Goal: Find specific page/section: Find specific page/section

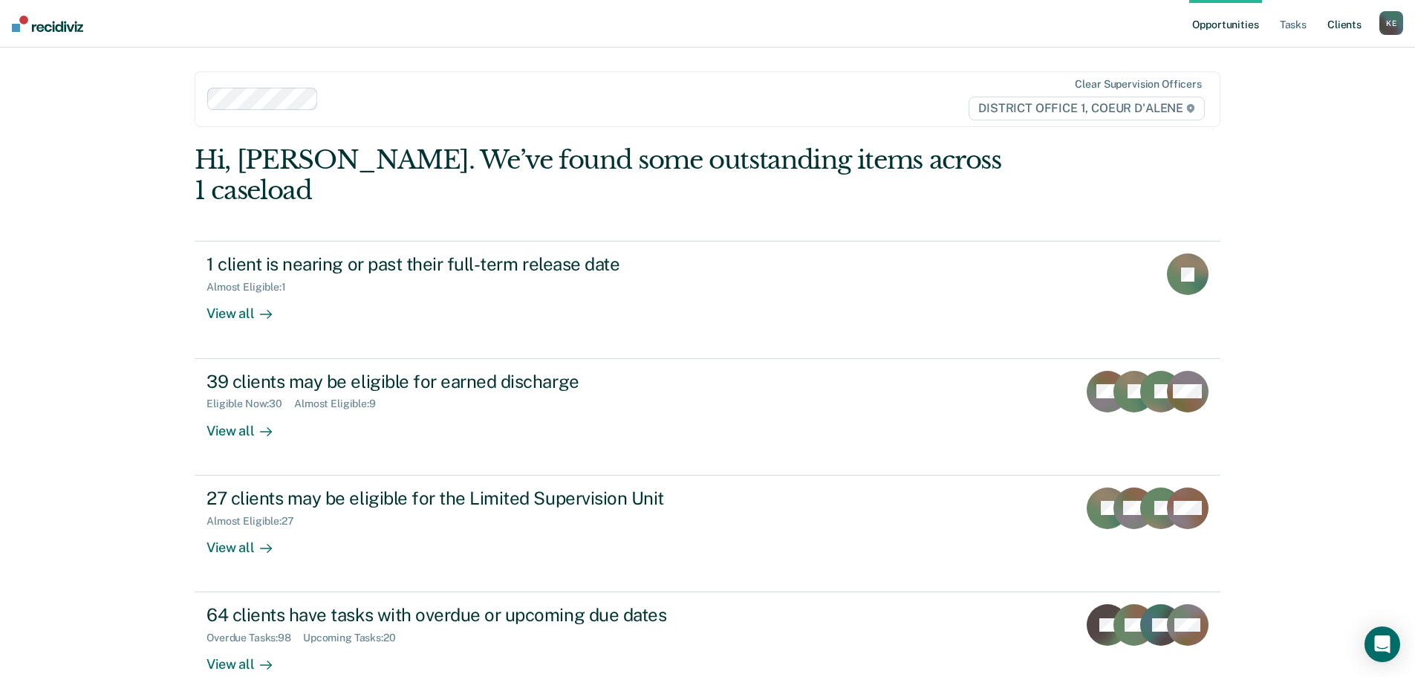
click at [1354, 26] on link "Client s" at bounding box center [1345, 24] width 40 height 48
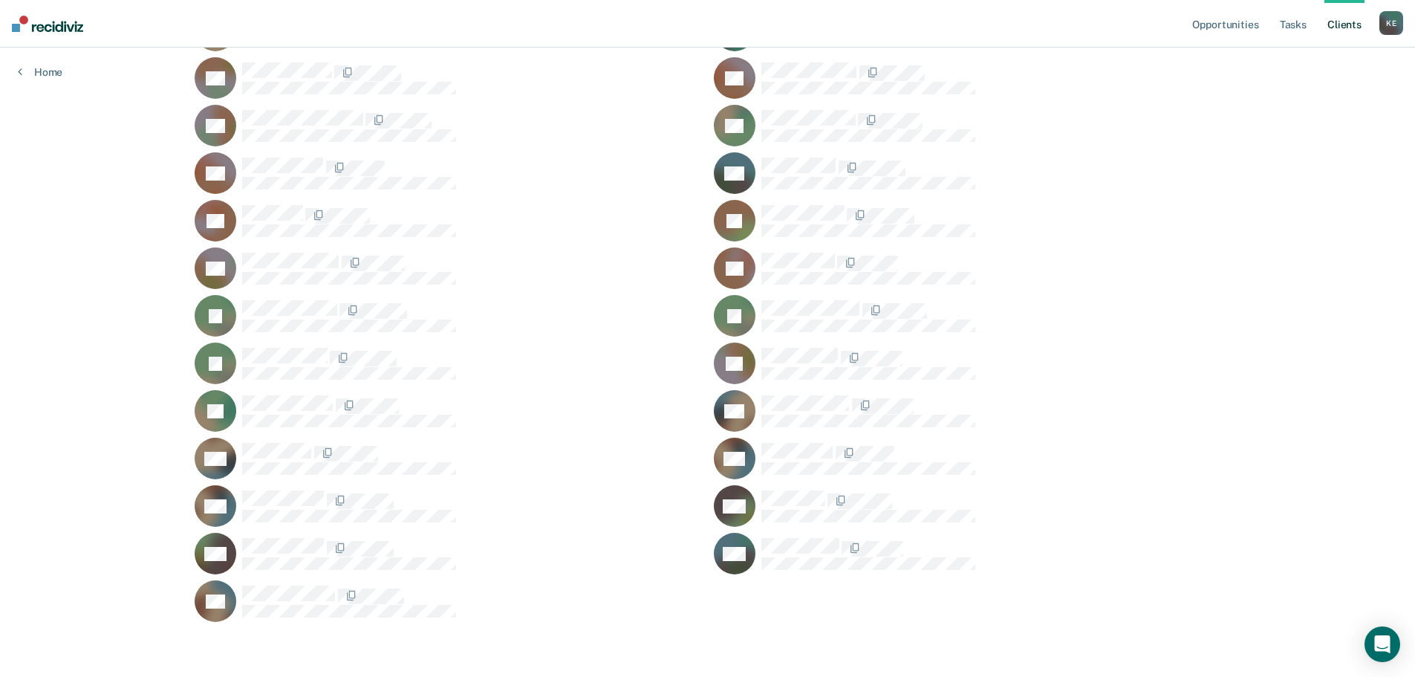
scroll to position [1663, 0]
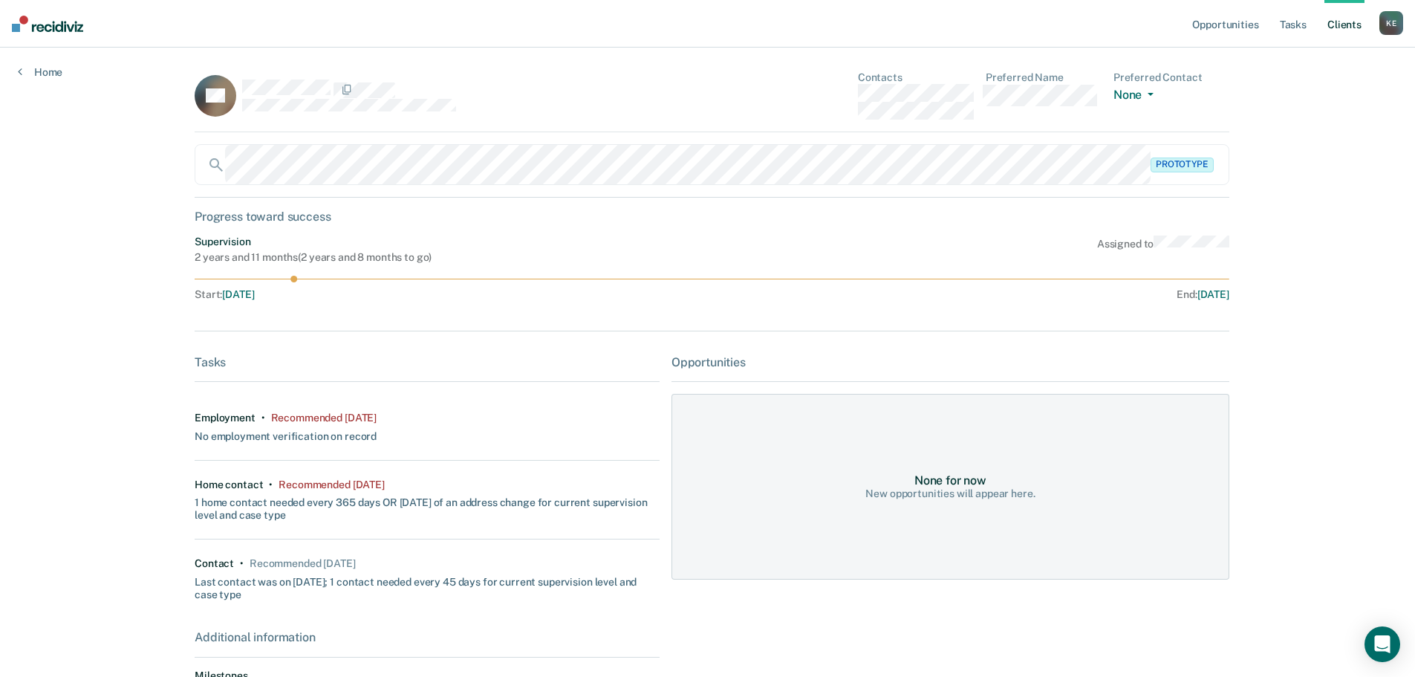
click at [13, 72] on div "Home" at bounding box center [40, 63] width 80 height 31
click at [16, 65] on div "Home" at bounding box center [40, 63] width 80 height 31
click at [20, 69] on icon at bounding box center [20, 71] width 4 height 12
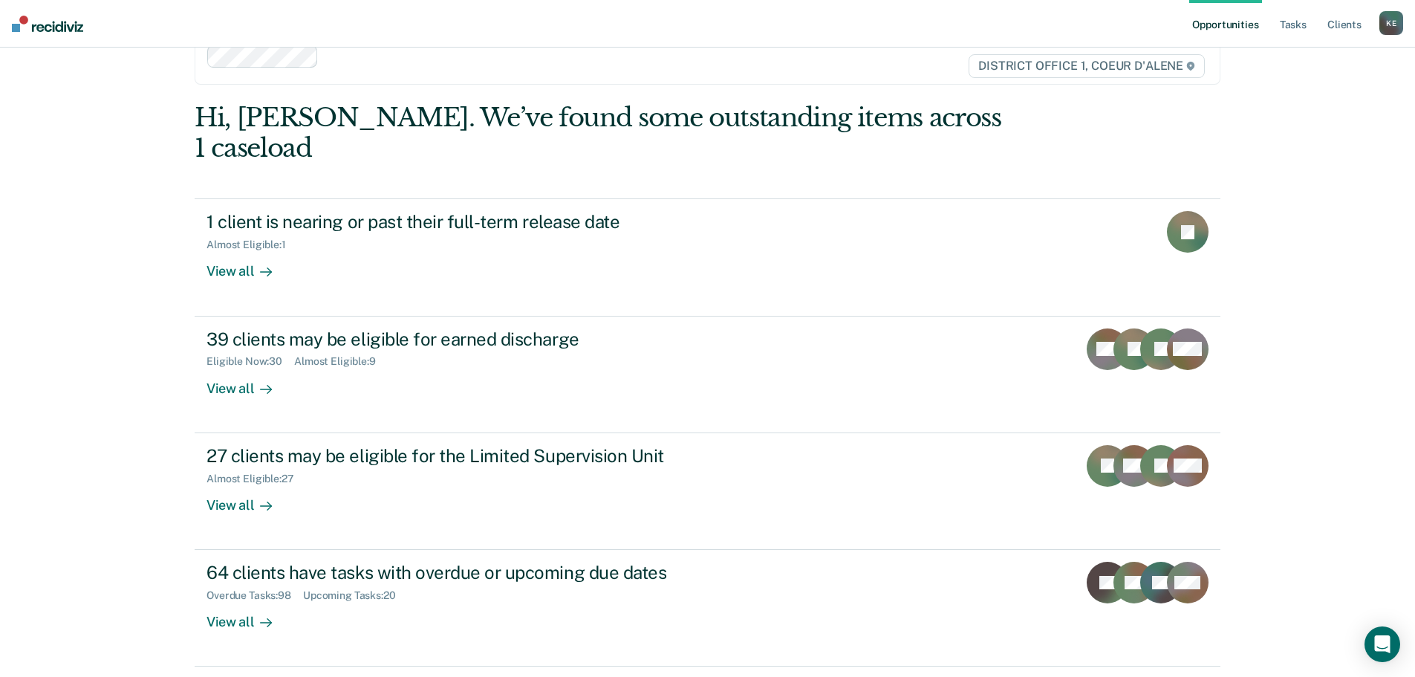
scroll to position [61, 0]
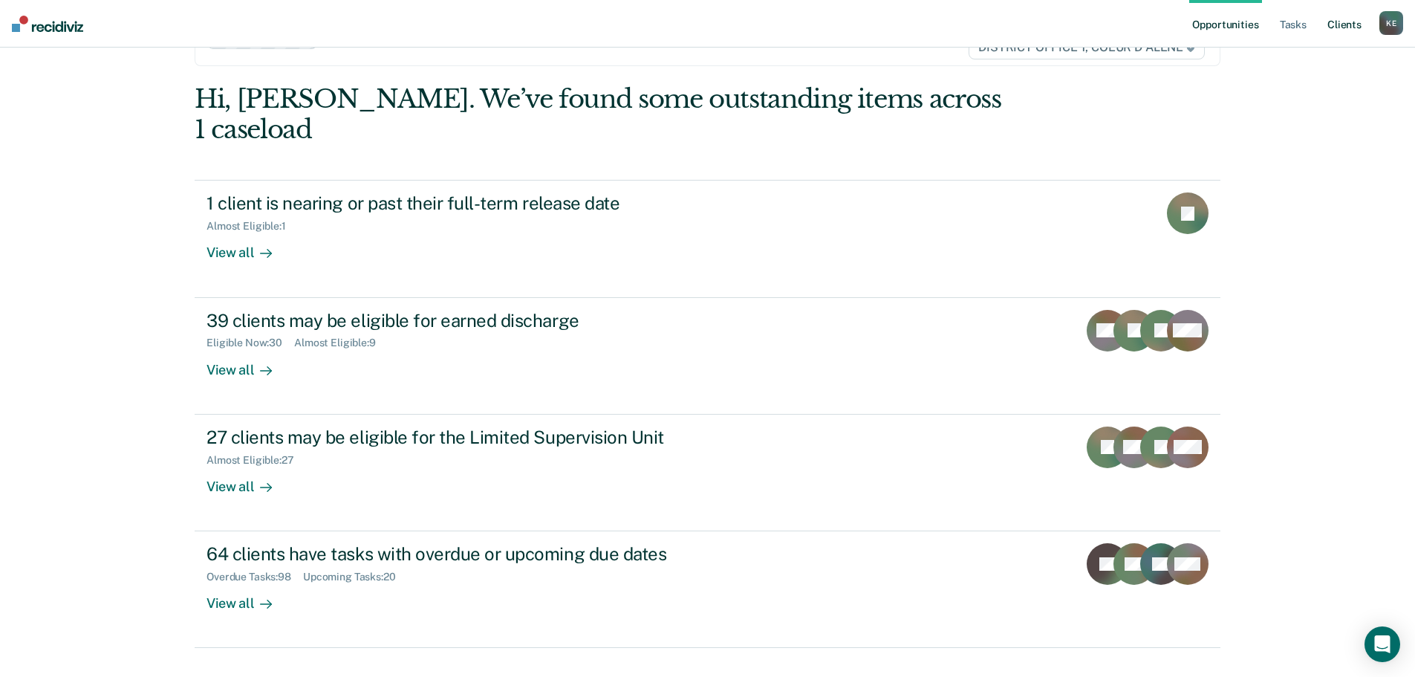
click at [1348, 17] on link "Client s" at bounding box center [1345, 24] width 40 height 48
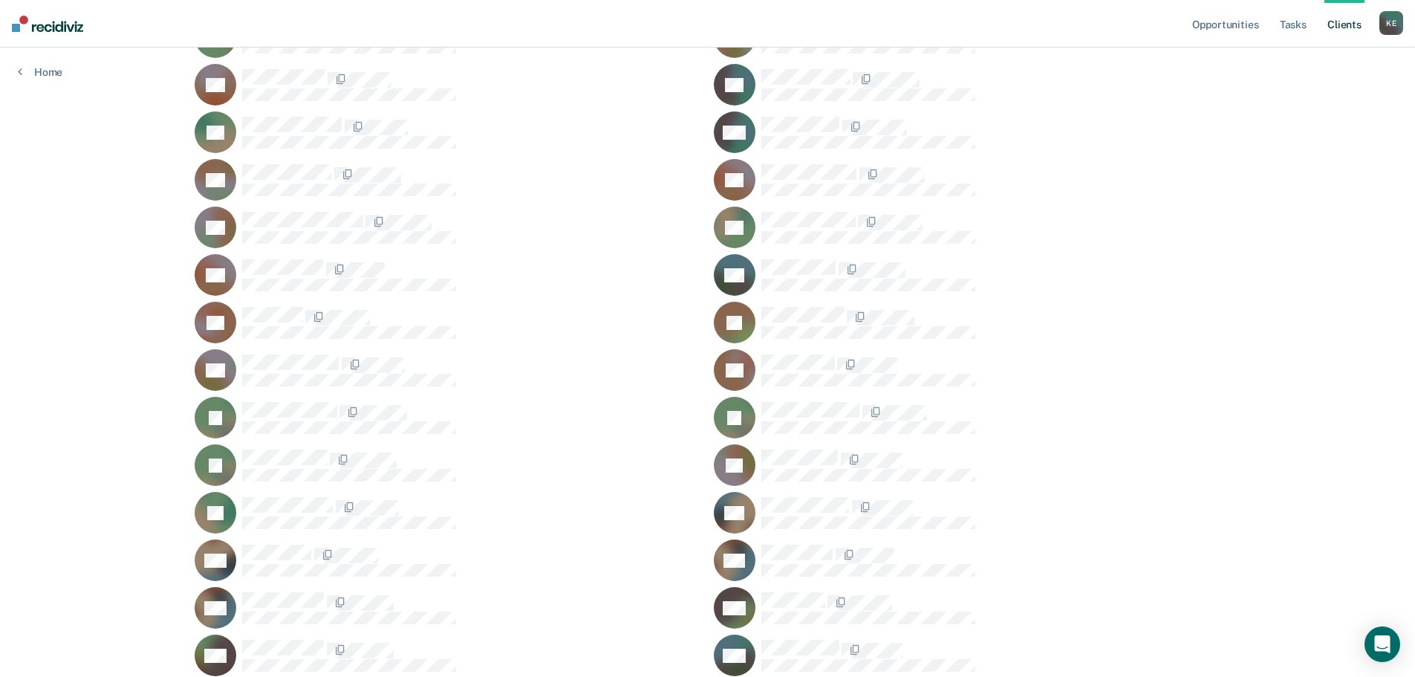
scroll to position [1412, 0]
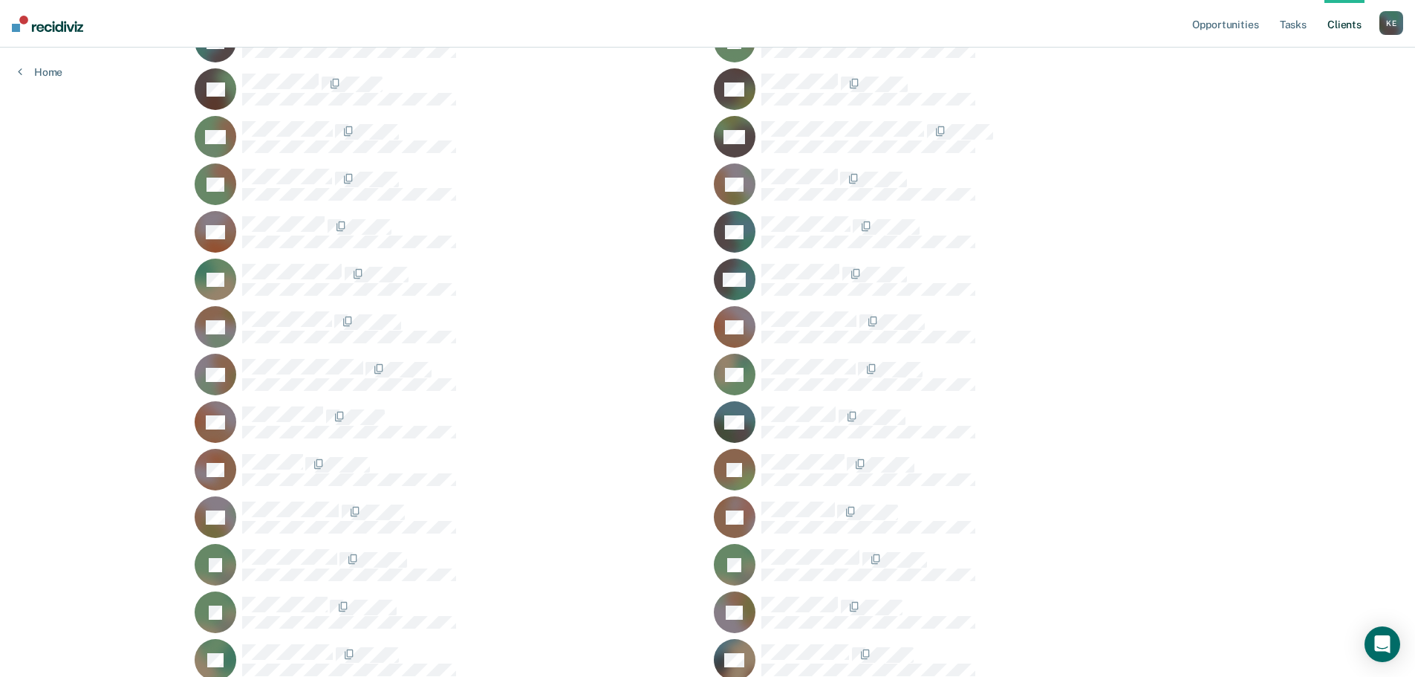
click at [252, 261] on div "YS" at bounding box center [448, 280] width 507 height 42
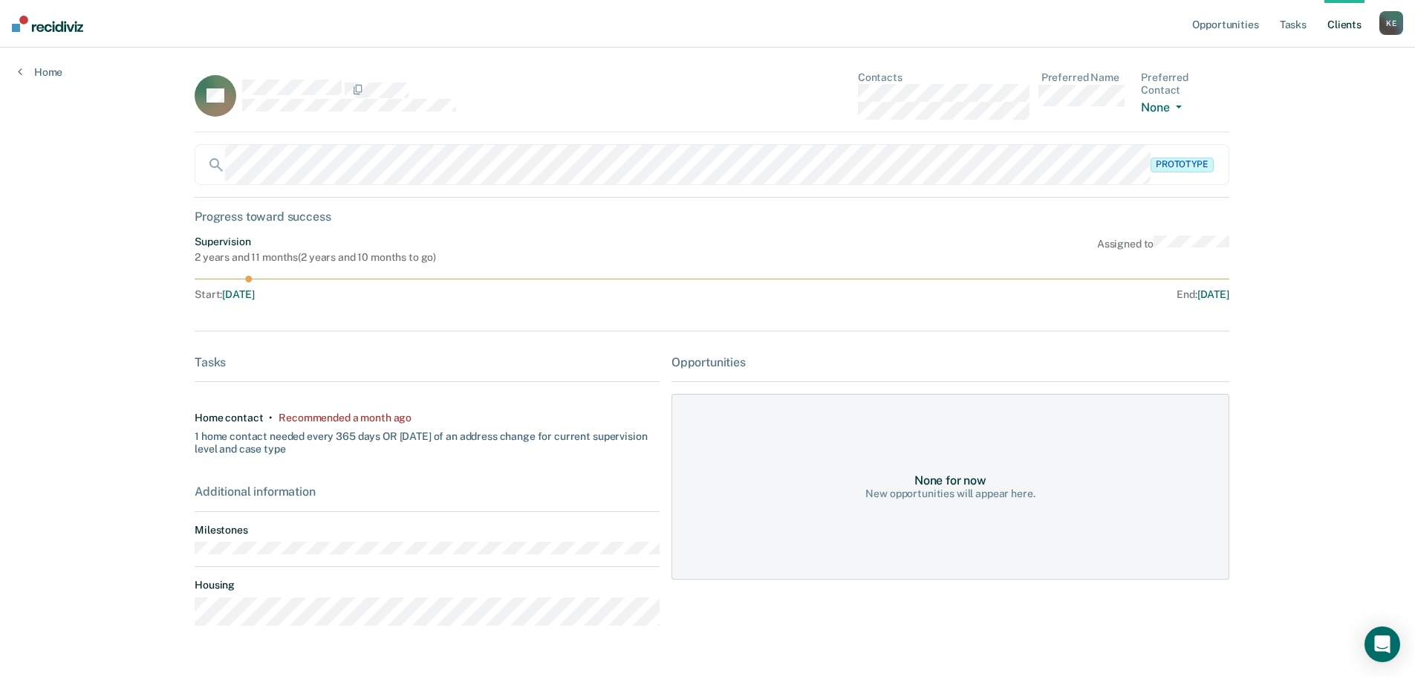
scroll to position [38, 0]
